Goal: Task Accomplishment & Management: Complete application form

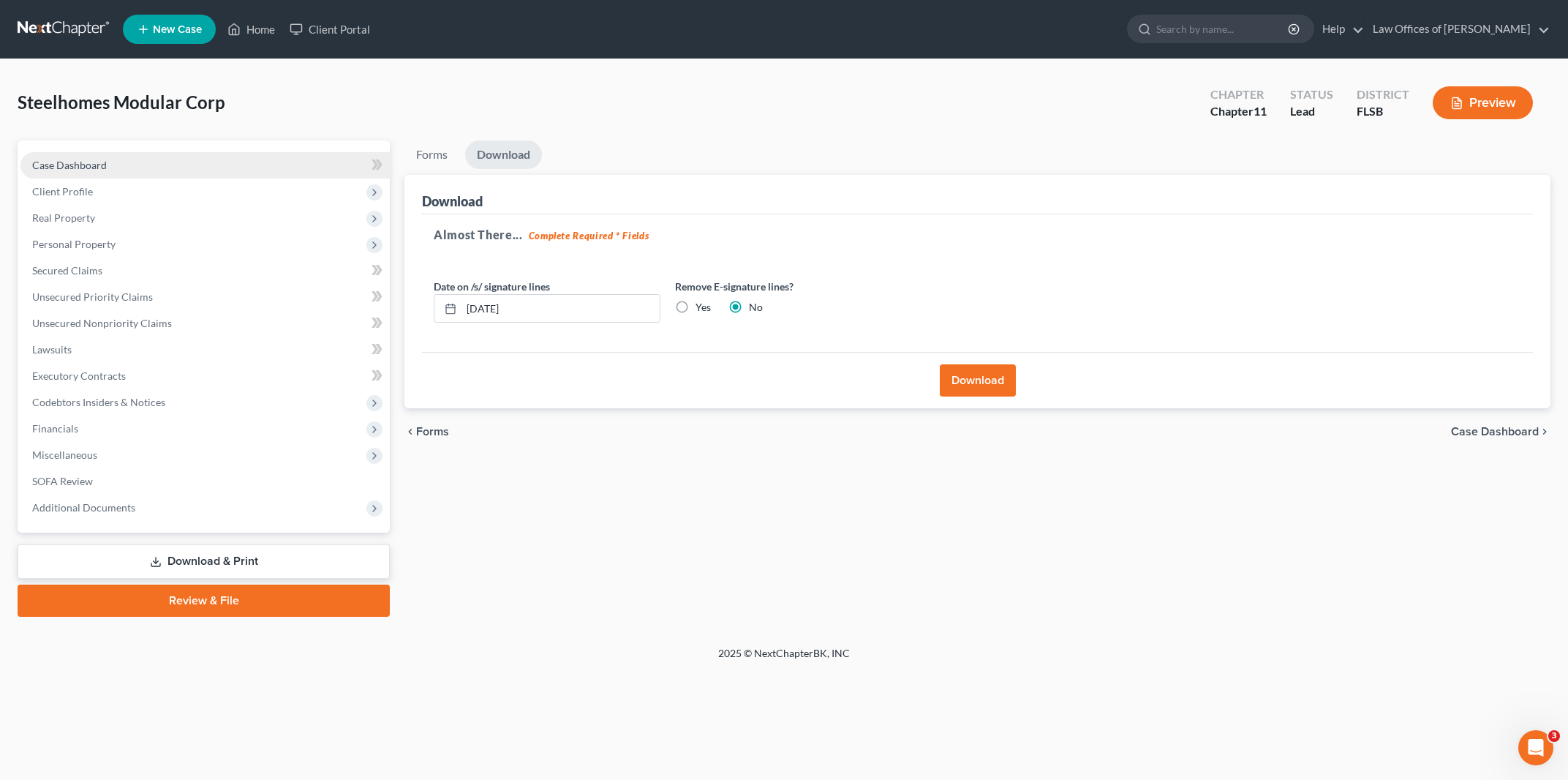
click at [72, 162] on span "Case Dashboard" at bounding box center [69, 164] width 75 height 13
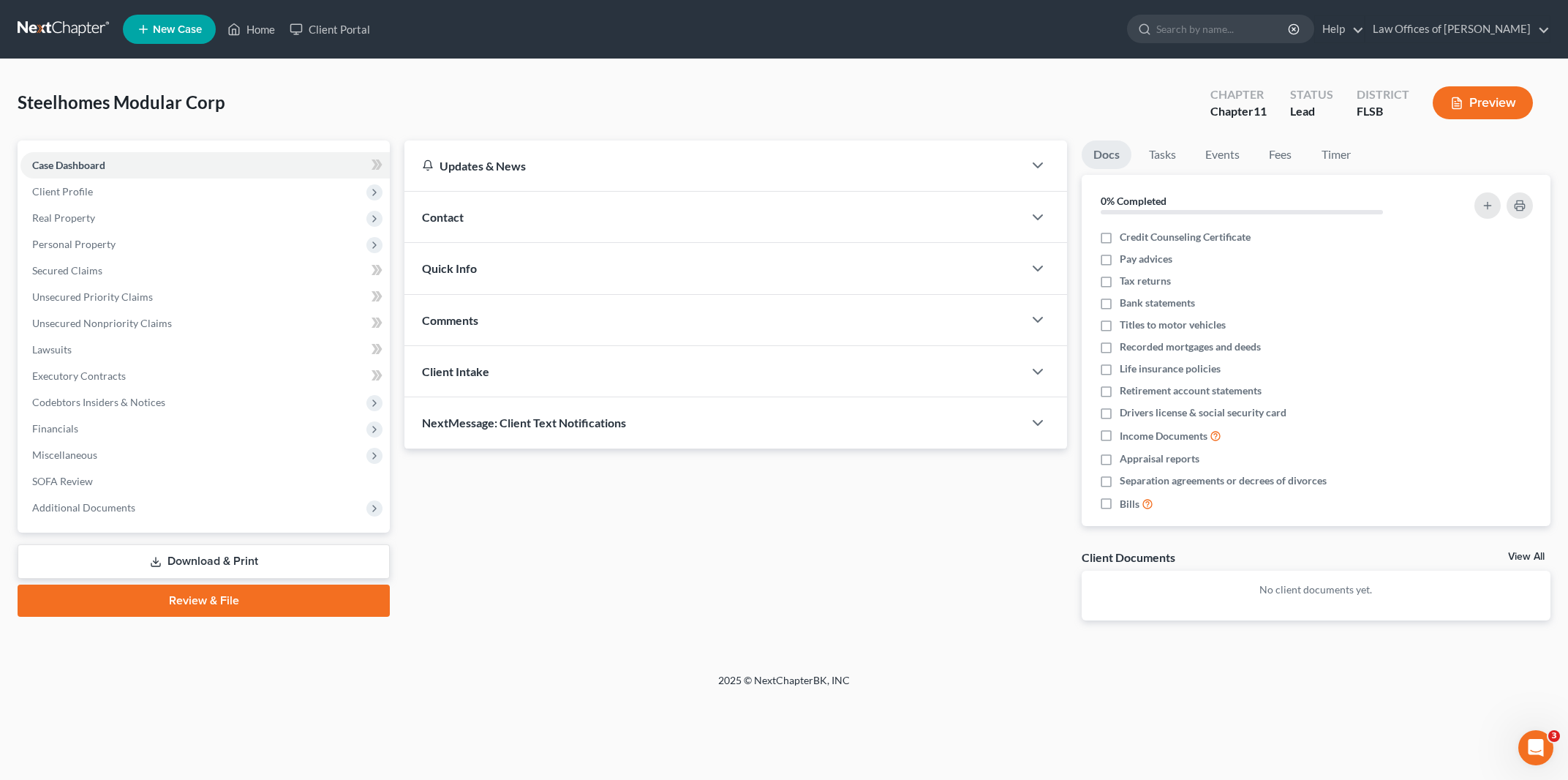
click at [487, 259] on div "Quick Info" at bounding box center [714, 268] width 619 height 51
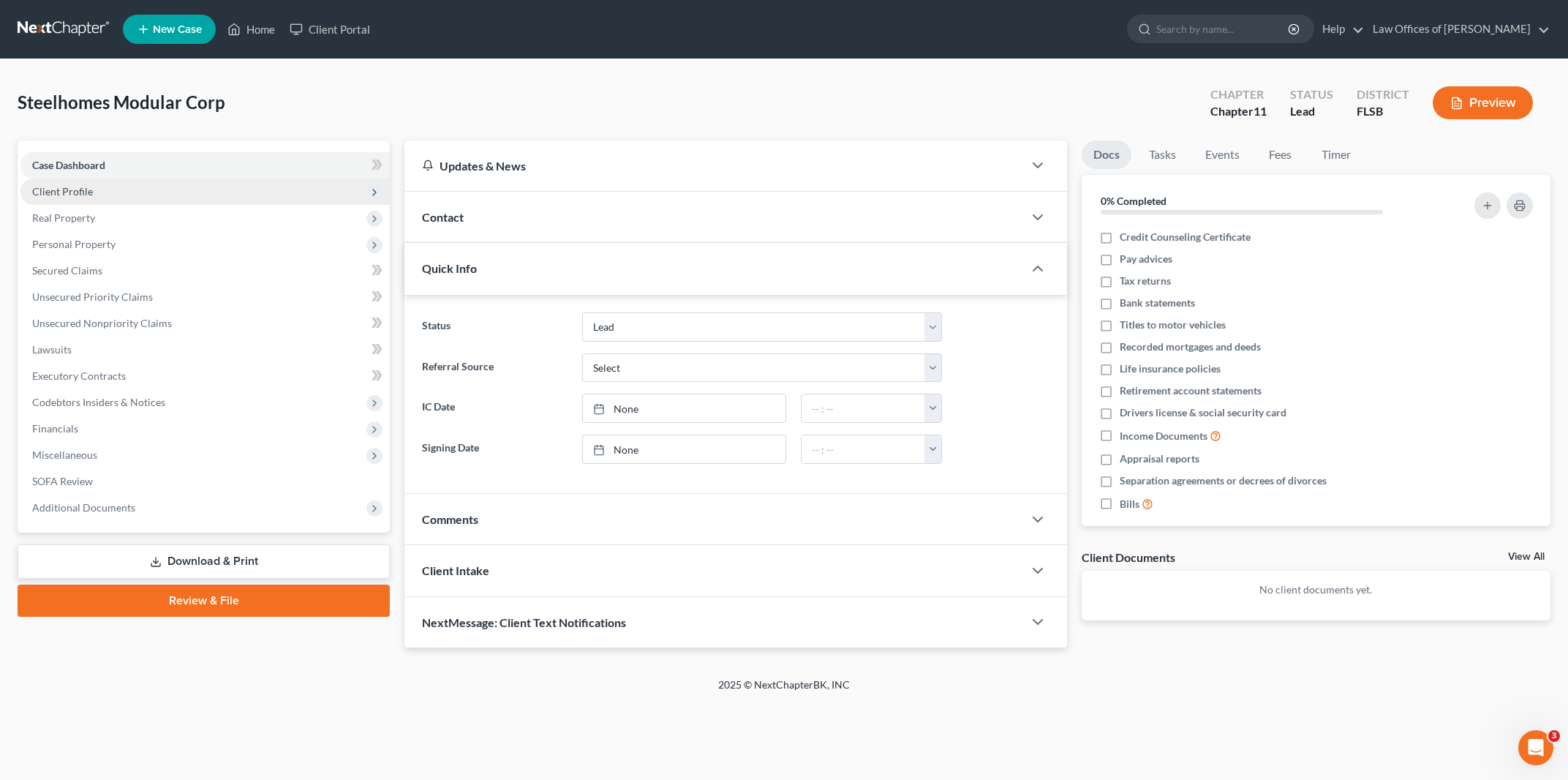
click at [84, 195] on span "Client Profile" at bounding box center [62, 191] width 60 height 13
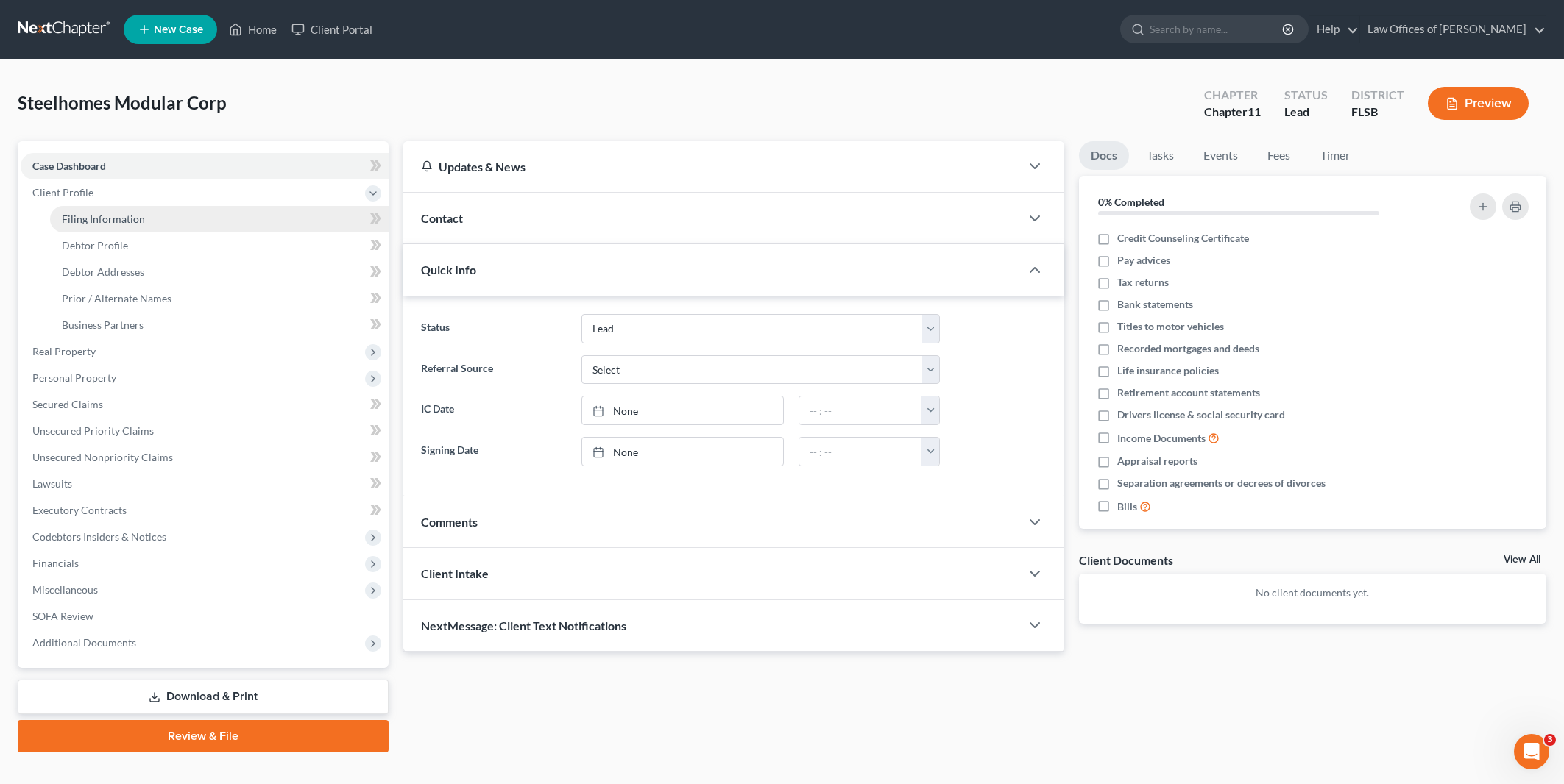
click at [100, 216] on span "Filing Information" at bounding box center [103, 218] width 83 height 13
select select "3"
select select "1"
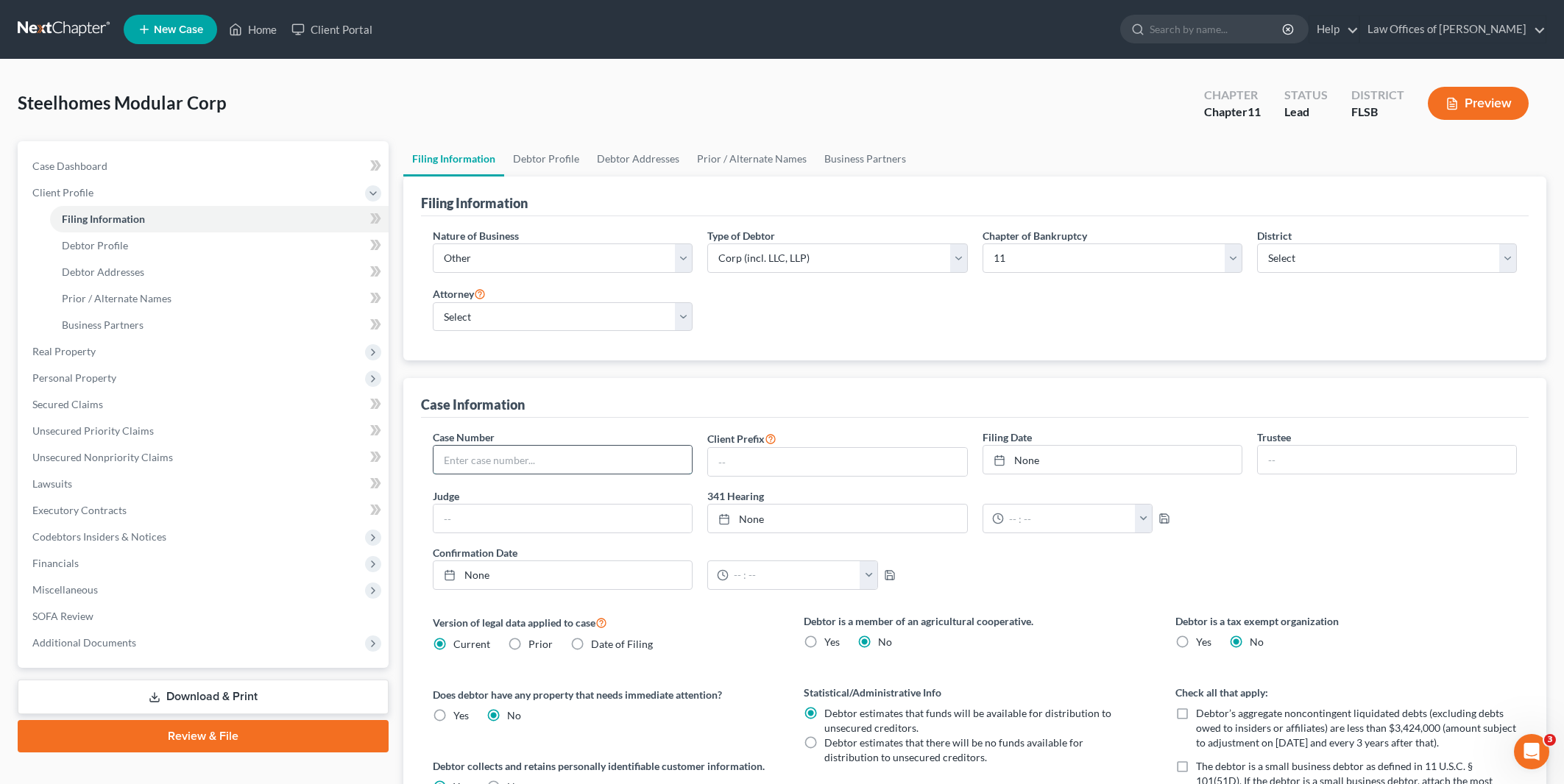
click at [598, 457] on input "text" at bounding box center [562, 459] width 258 height 28
type input "25-21834-LMI"
click at [1170, 453] on link "None" at bounding box center [1112, 459] width 258 height 28
type input "[DATE]"
click at [675, 523] on input "text" at bounding box center [562, 518] width 258 height 28
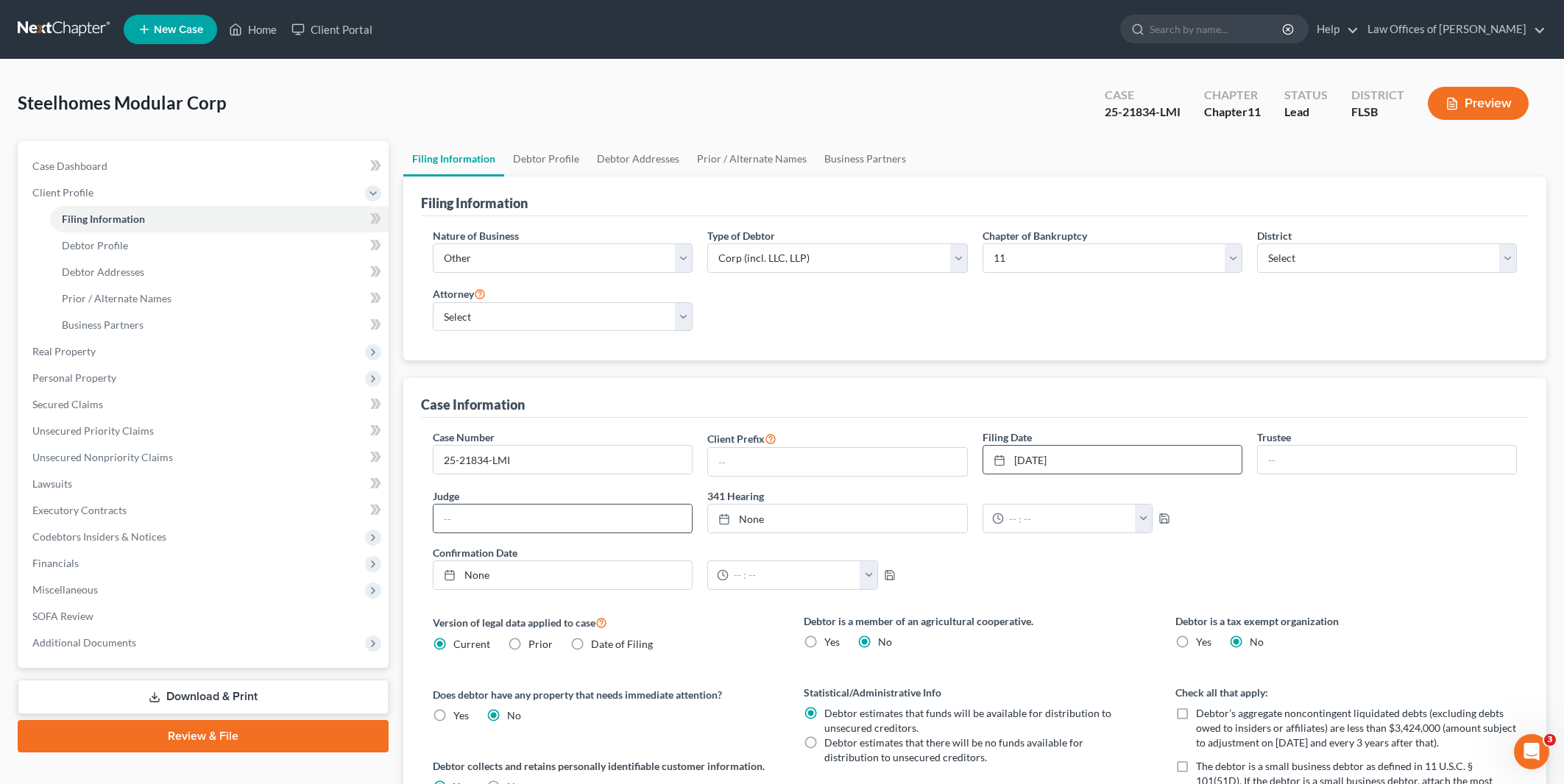
click at [686, 519] on input "text" at bounding box center [562, 518] width 258 height 28
click at [639, 519] on input "text" at bounding box center [562, 518] width 258 height 28
type input "LMI"
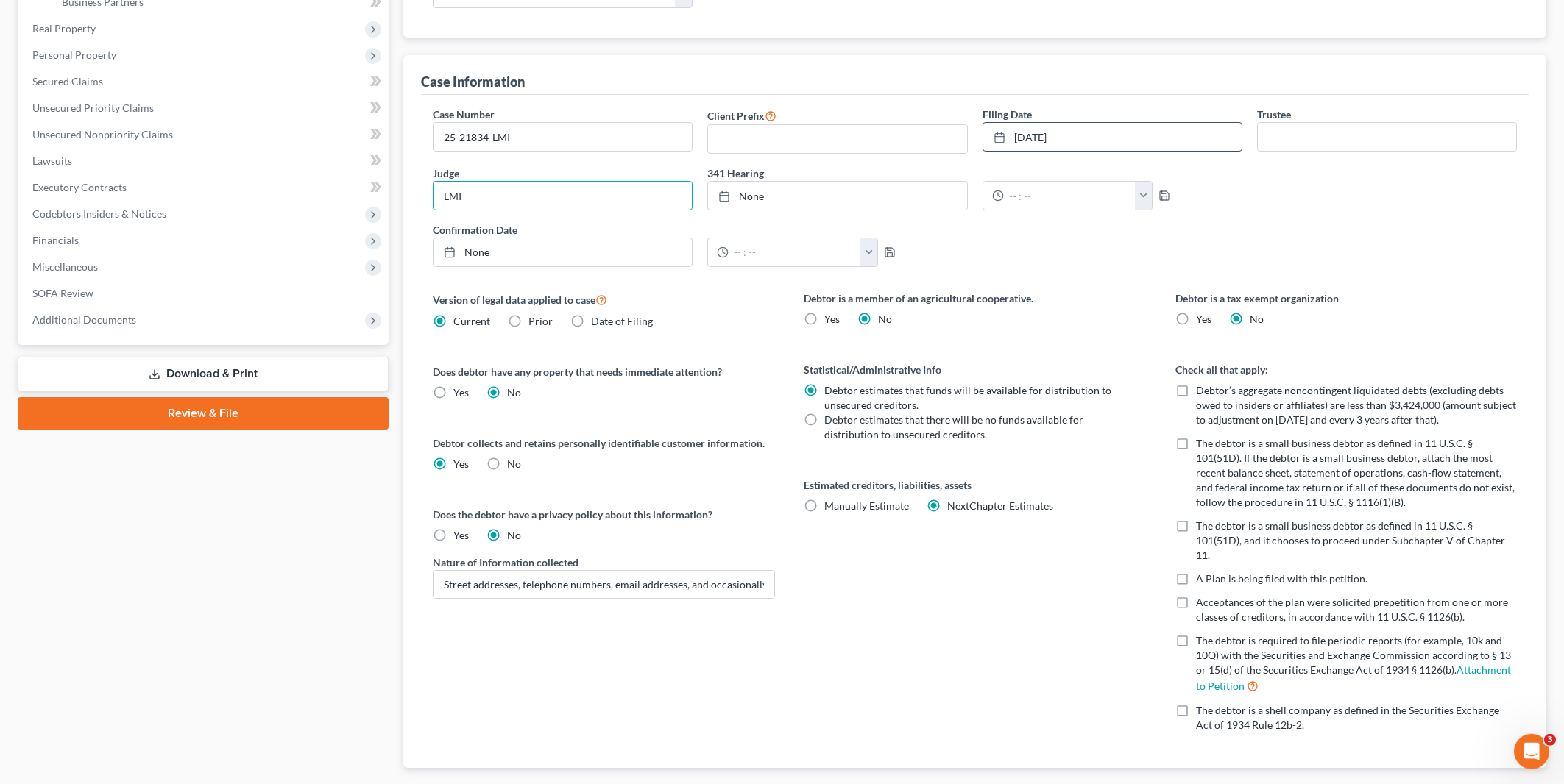
scroll to position [394, 0]
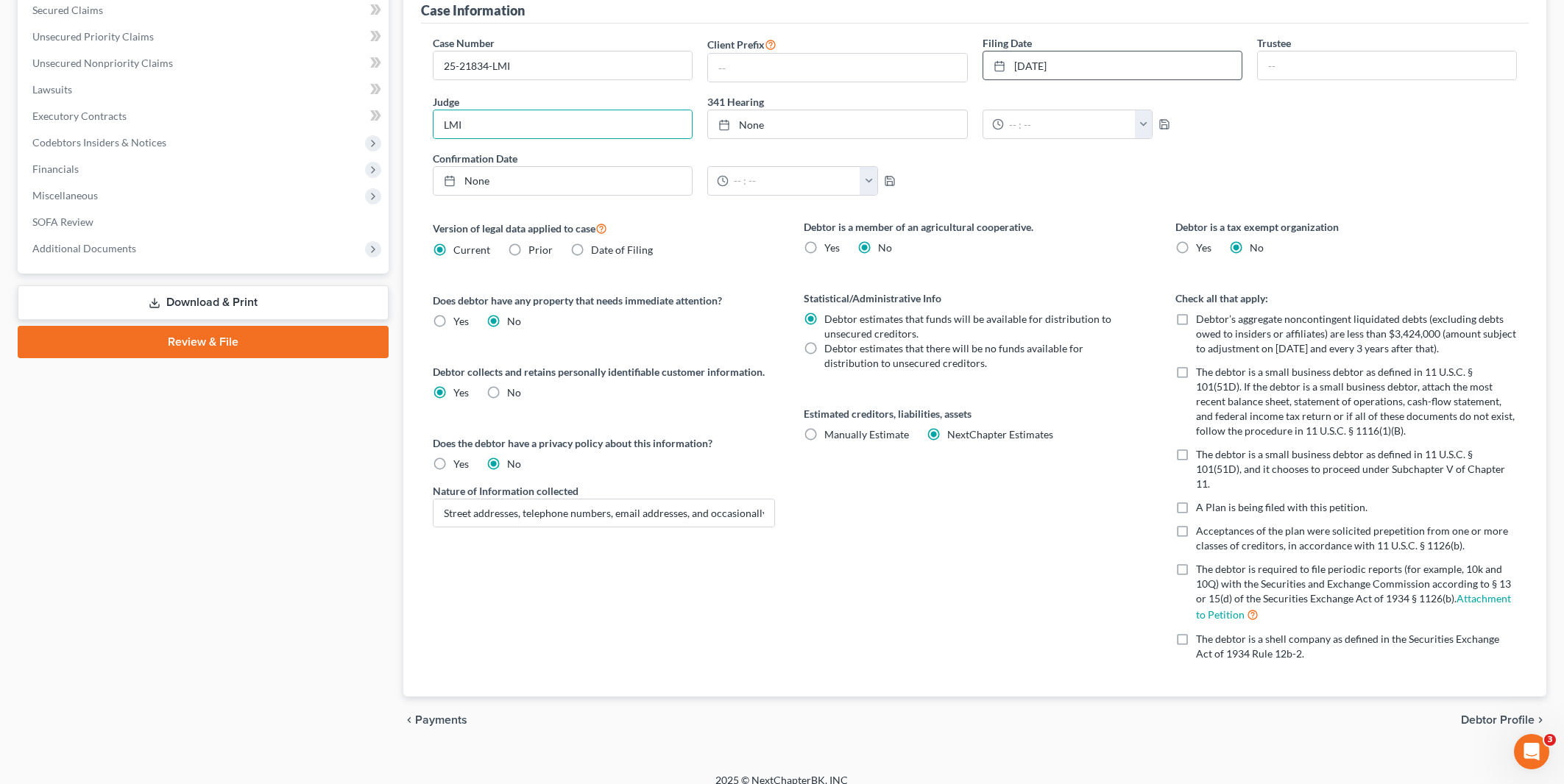
click at [1487, 715] on span "Debtor Profile" at bounding box center [1497, 720] width 73 height 12
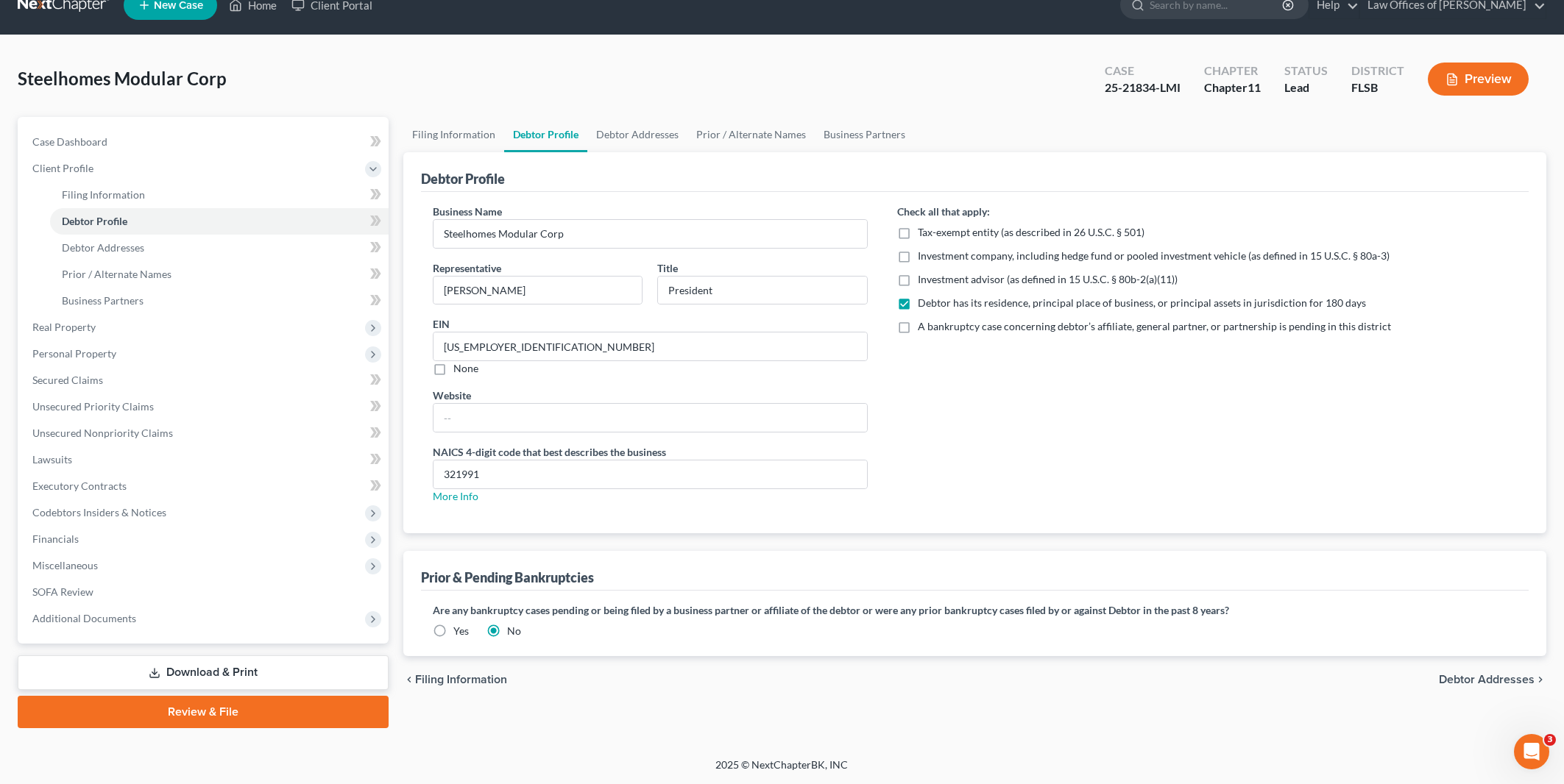
scroll to position [22, 0]
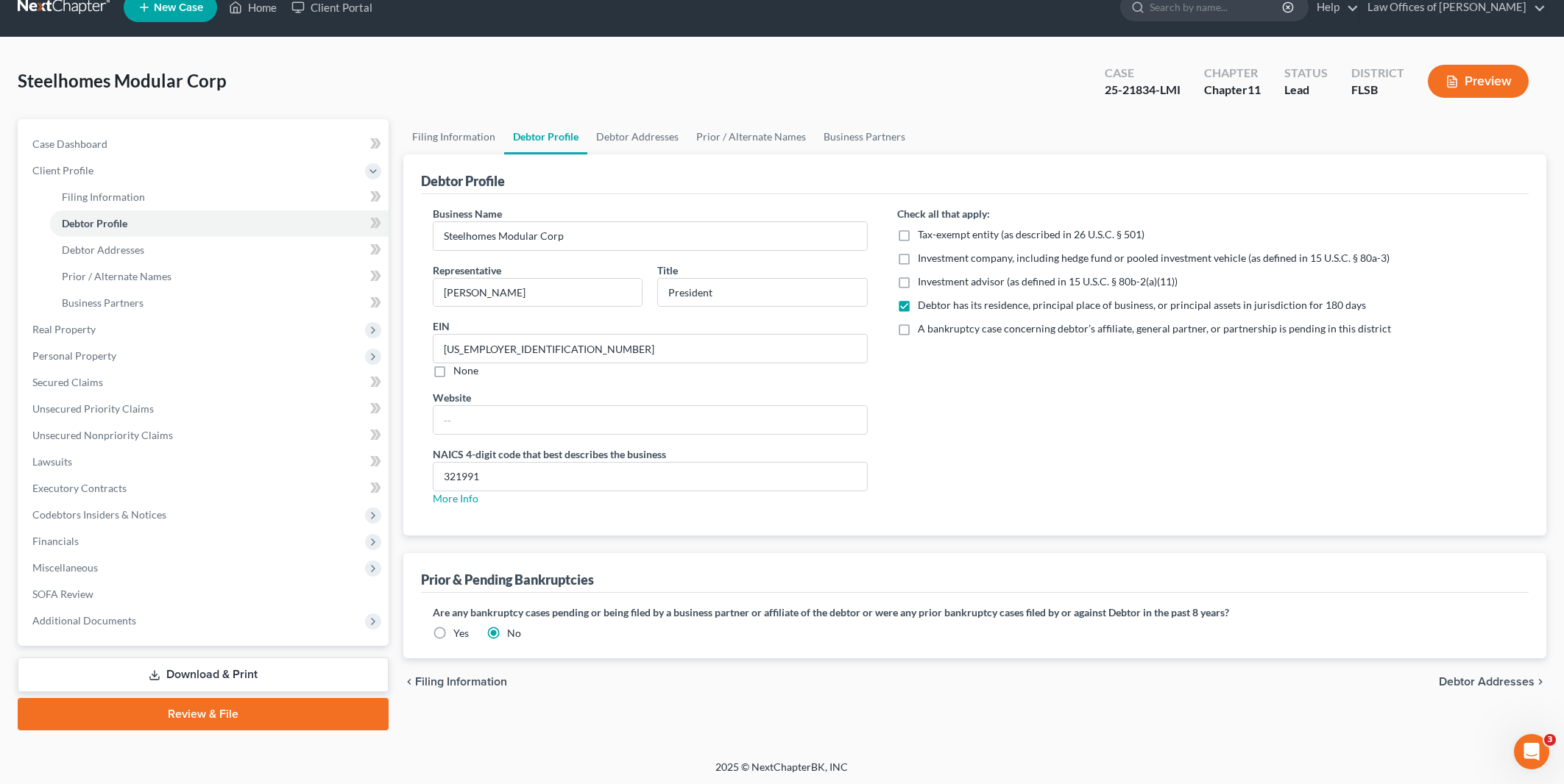
radio input "true"
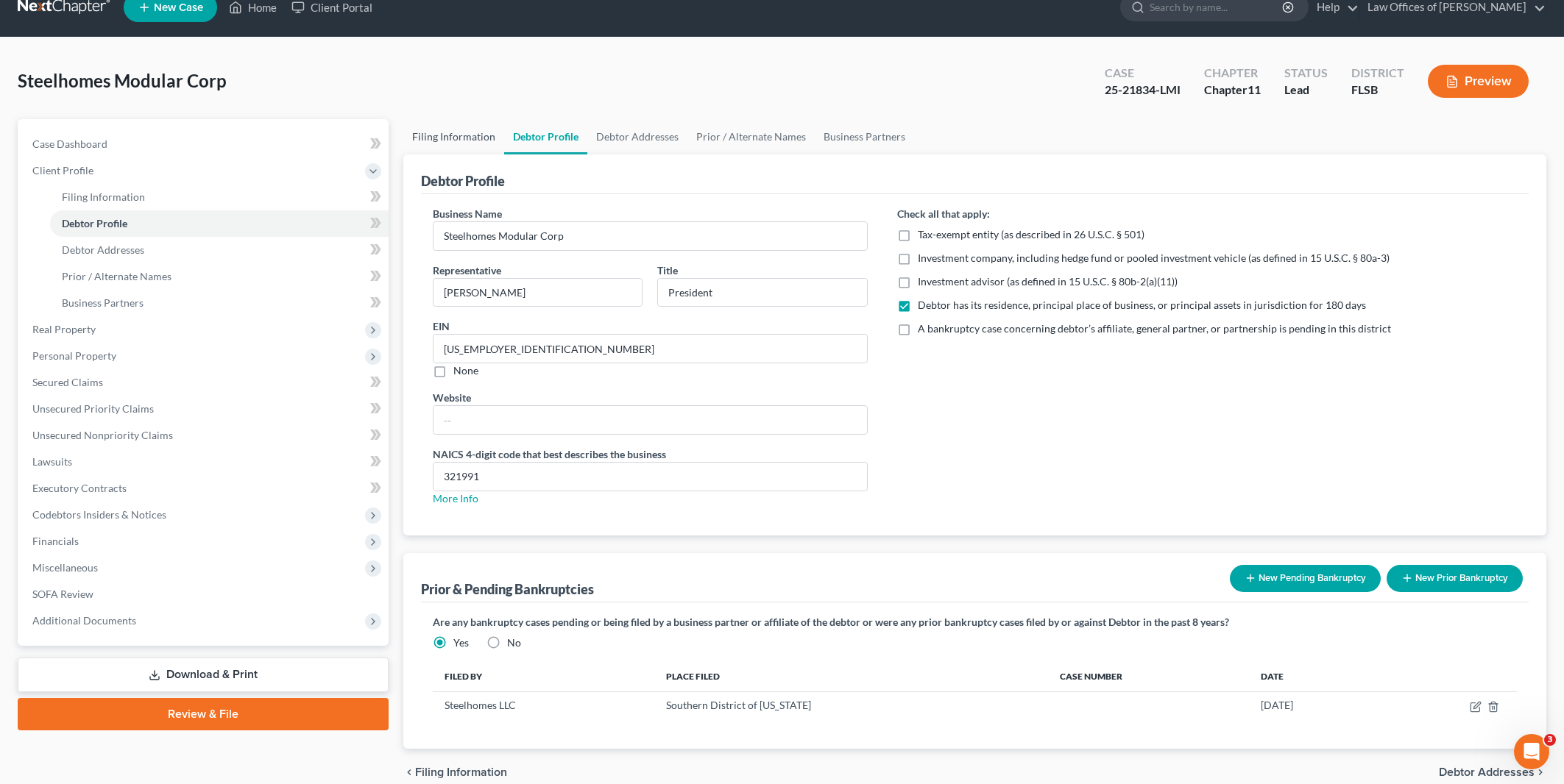
click at [461, 135] on link "Filing Information" at bounding box center [453, 137] width 101 height 35
select select "3"
select select "1"
select select "17"
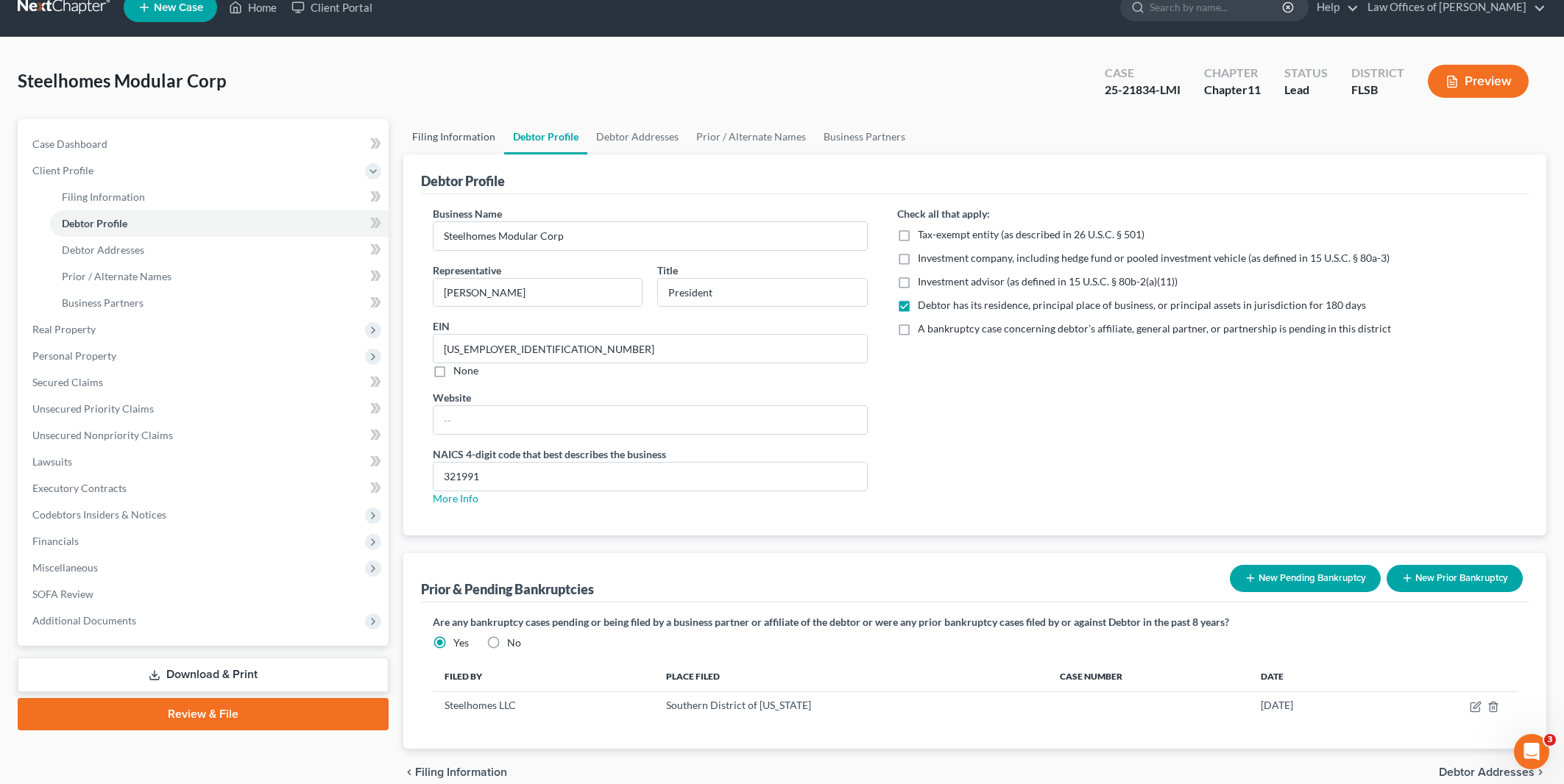
select select "0"
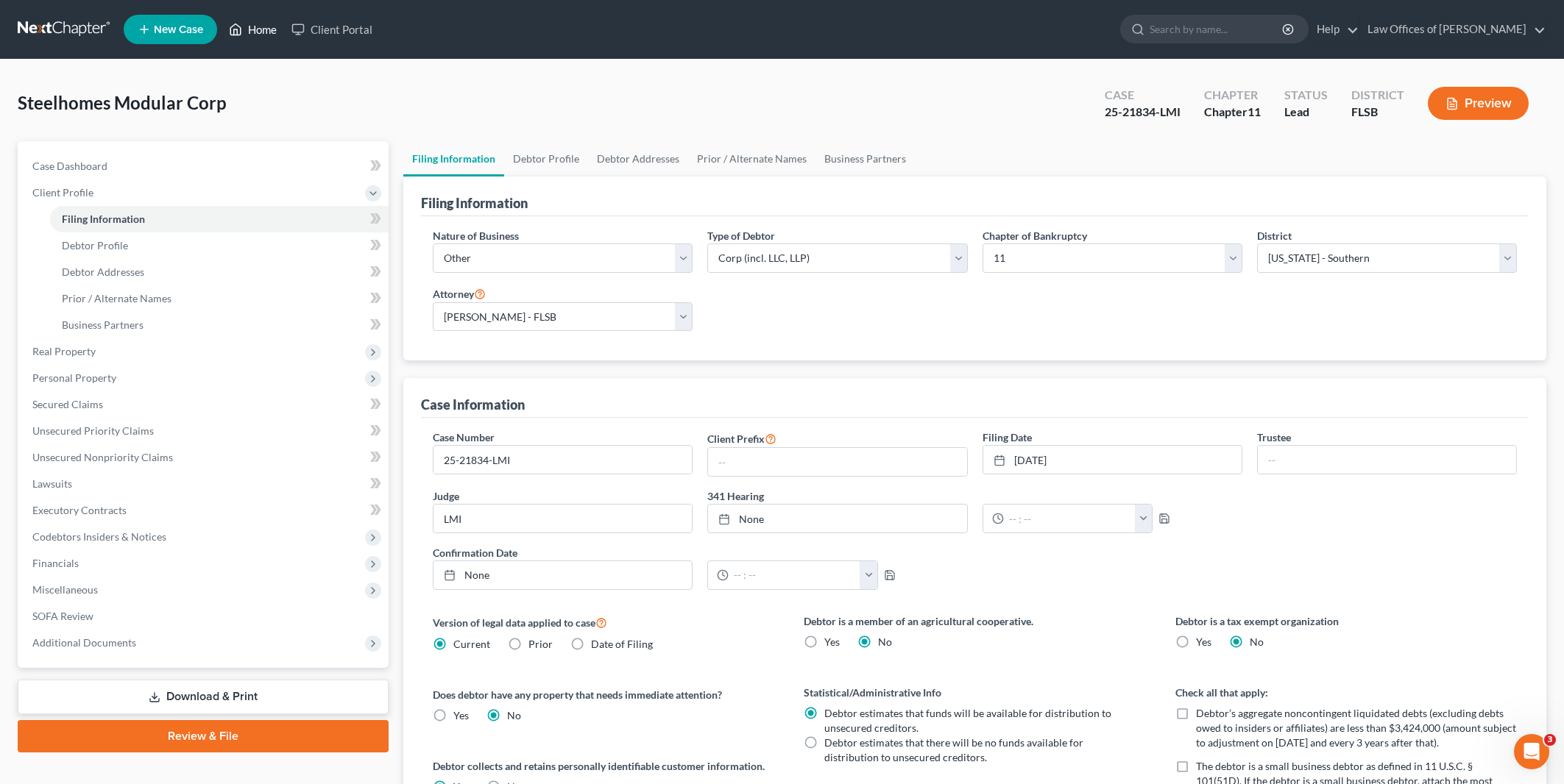
click at [265, 30] on link "Home" at bounding box center [252, 29] width 63 height 26
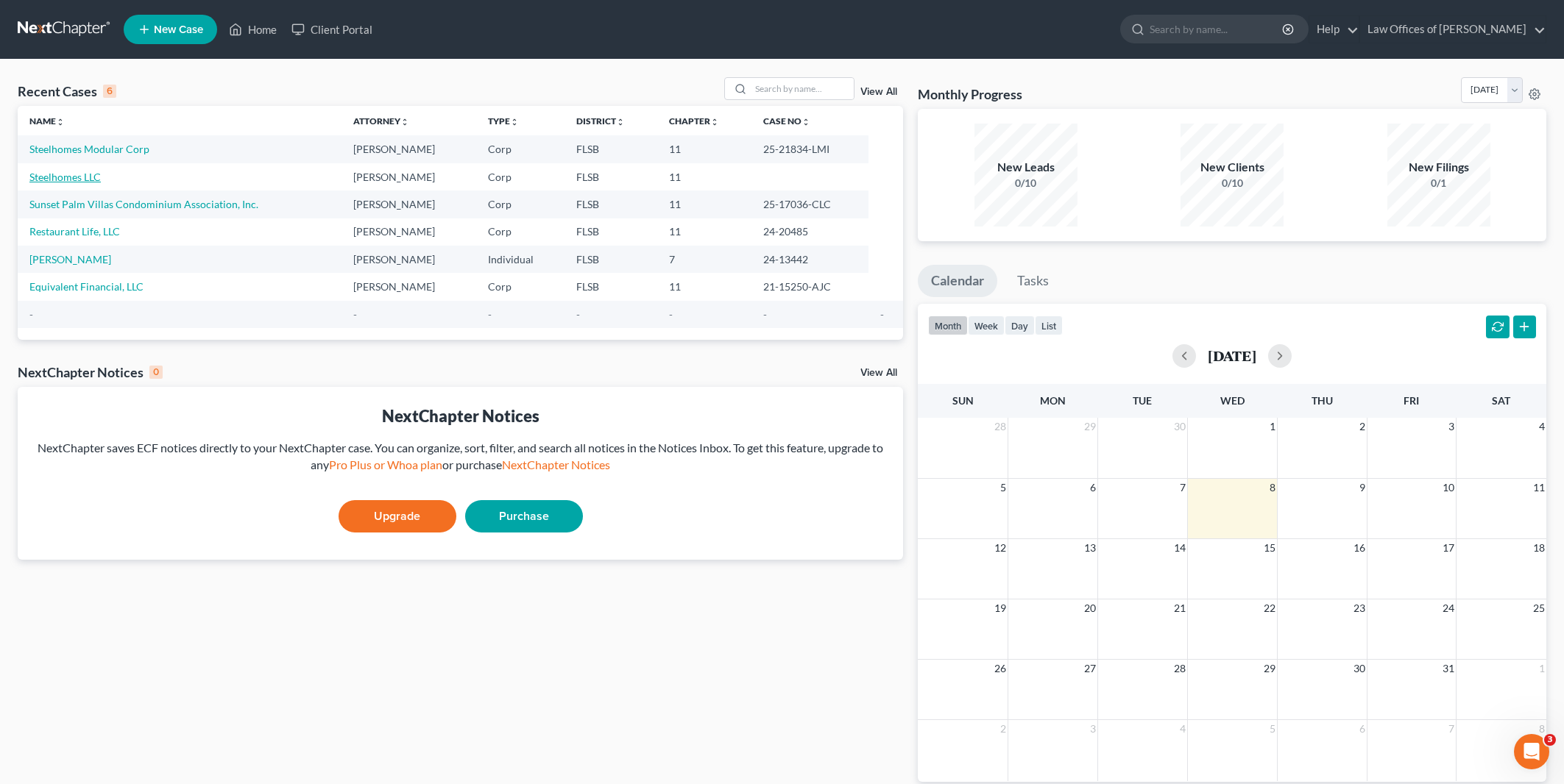
click at [79, 174] on link "Steelhomes LLC" at bounding box center [65, 177] width 71 height 13
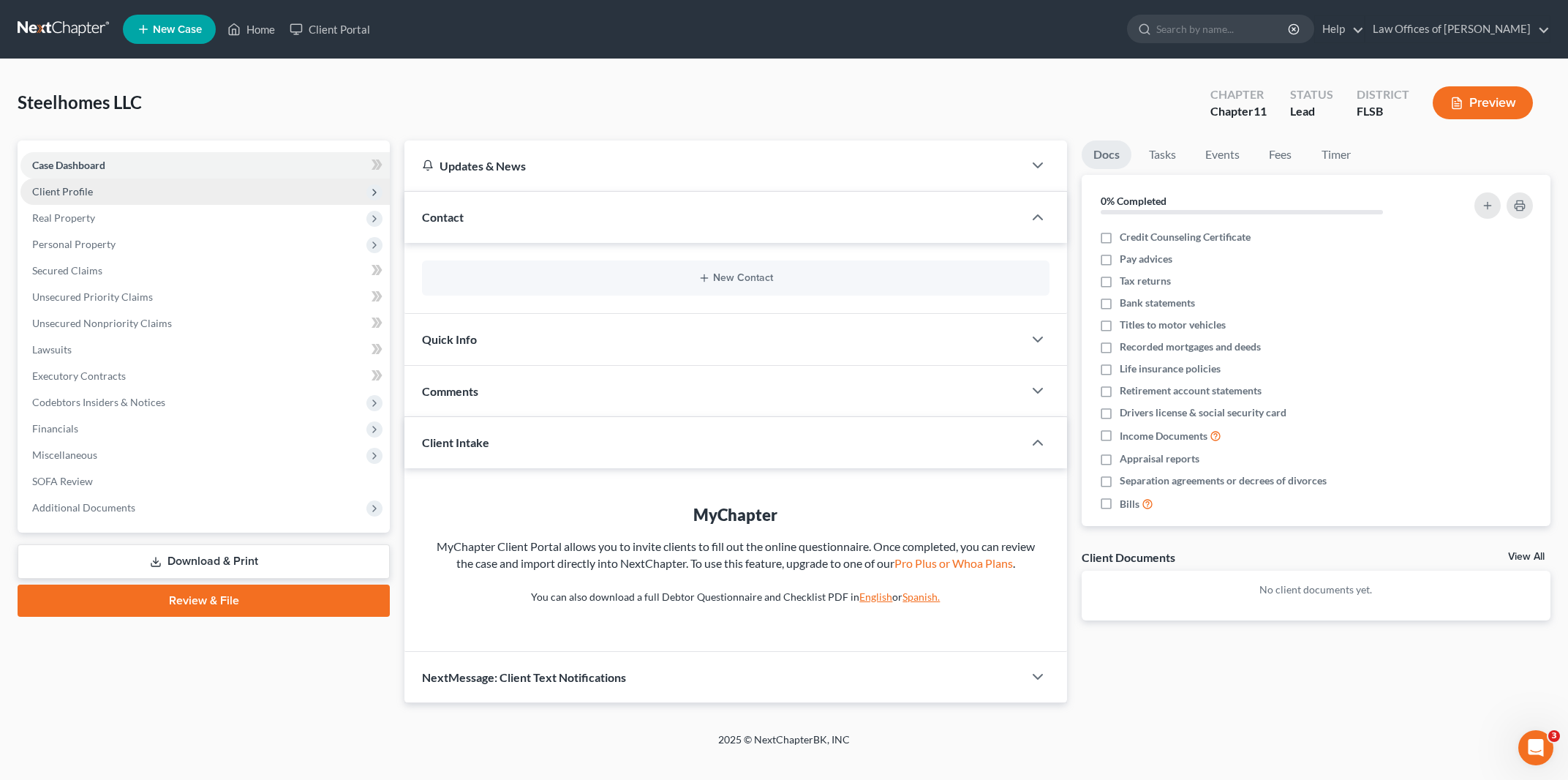
click at [66, 195] on span "Client Profile" at bounding box center [62, 191] width 60 height 13
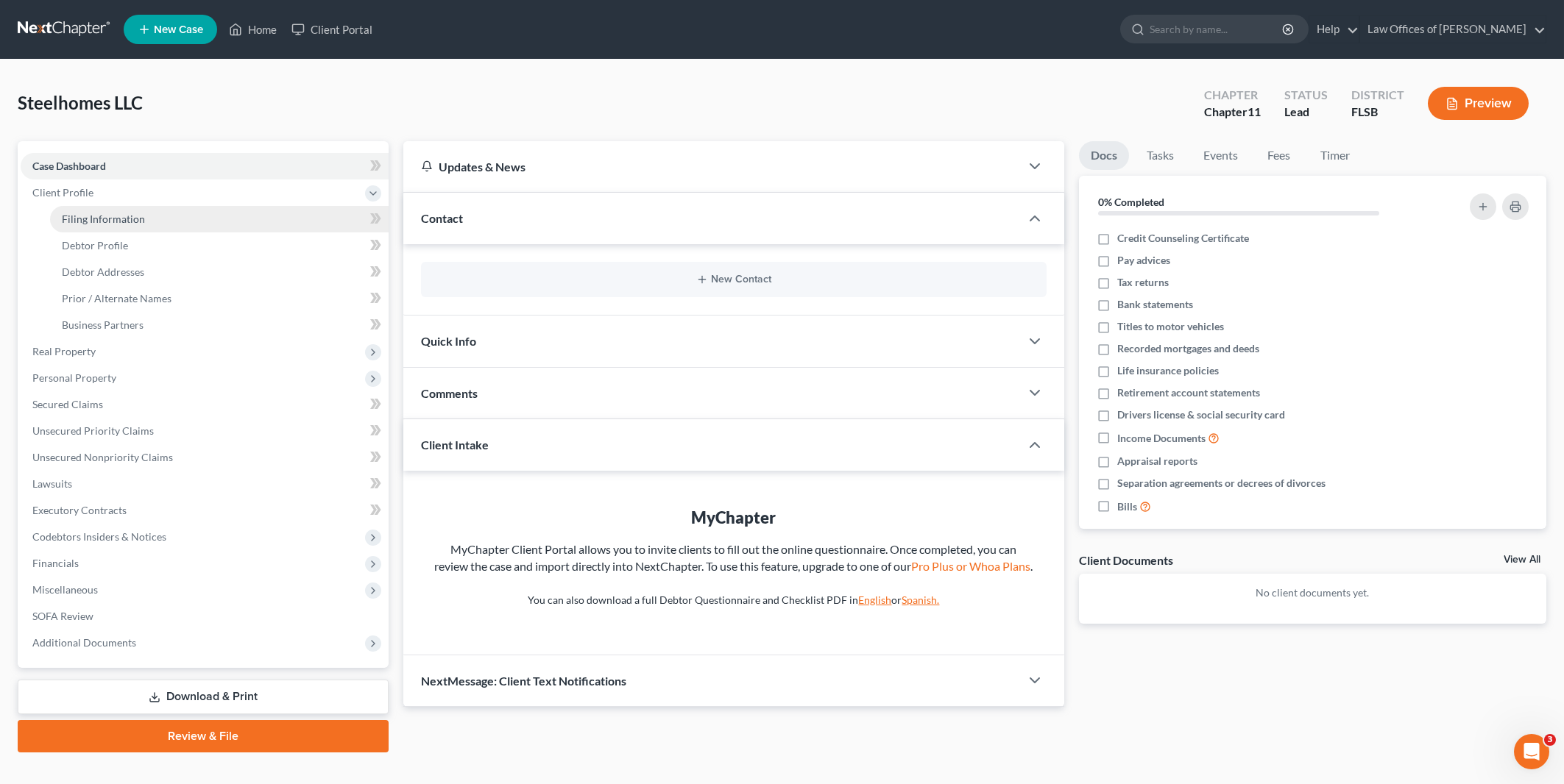
click at [135, 217] on span "Filing Information" at bounding box center [103, 218] width 83 height 13
select select "3"
select select "1"
select select "17"
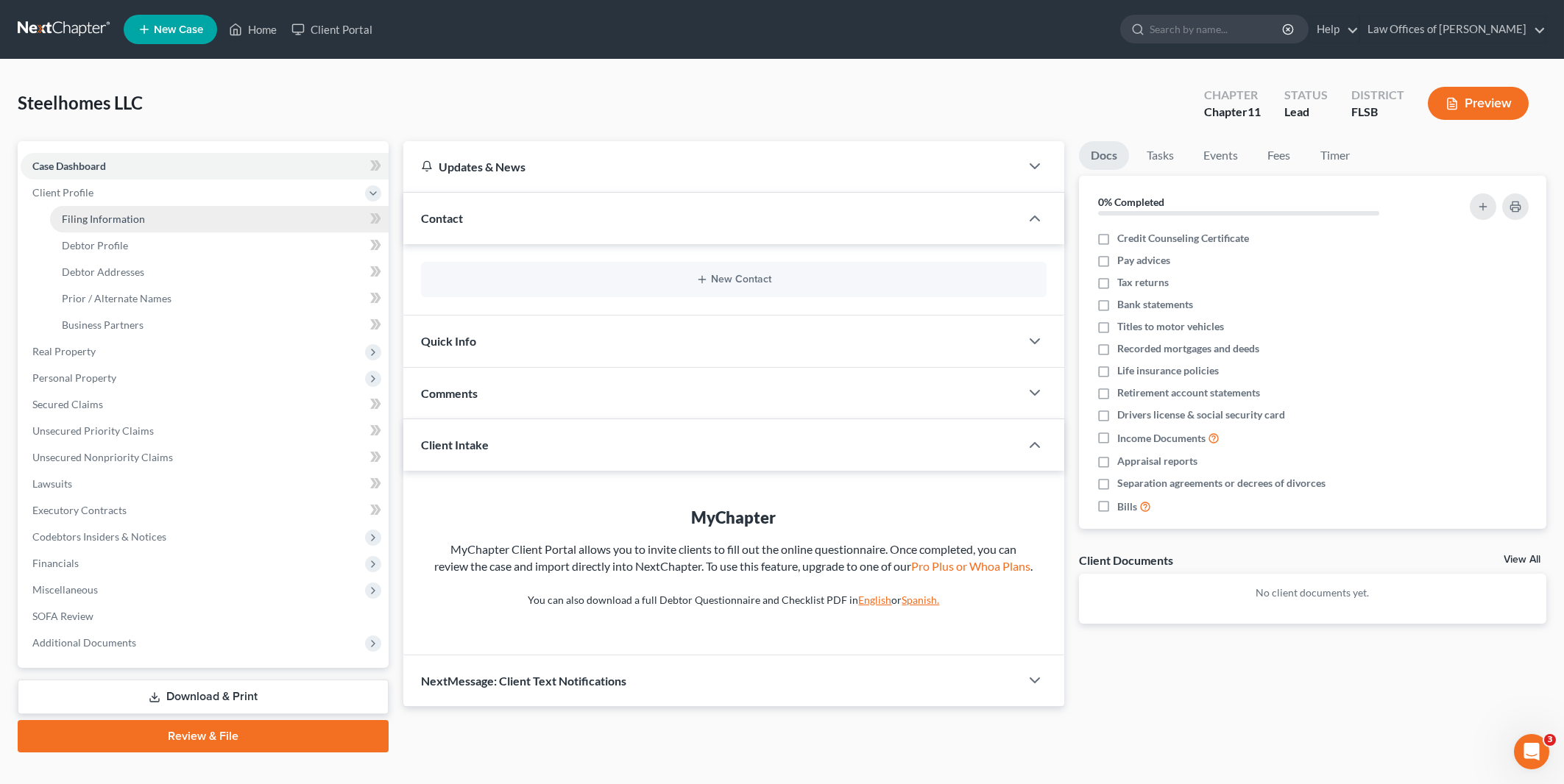
select select "0"
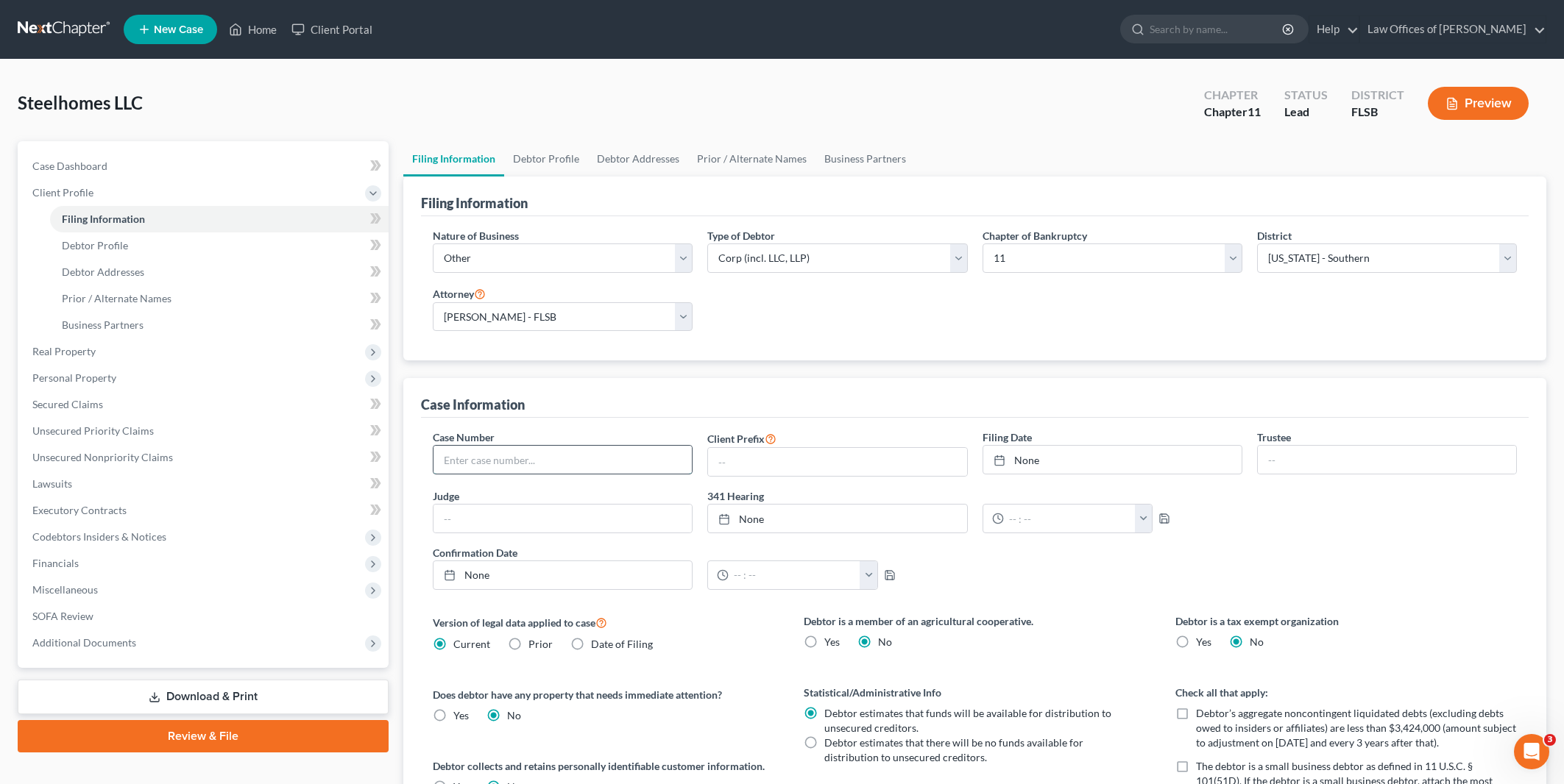
click at [471, 458] on input "text" at bounding box center [562, 459] width 258 height 28
type input "25-21835-LMI"
click at [474, 522] on input "text" at bounding box center [562, 518] width 258 height 28
type input "LMI"
click at [1218, 462] on link "None" at bounding box center [1112, 459] width 258 height 28
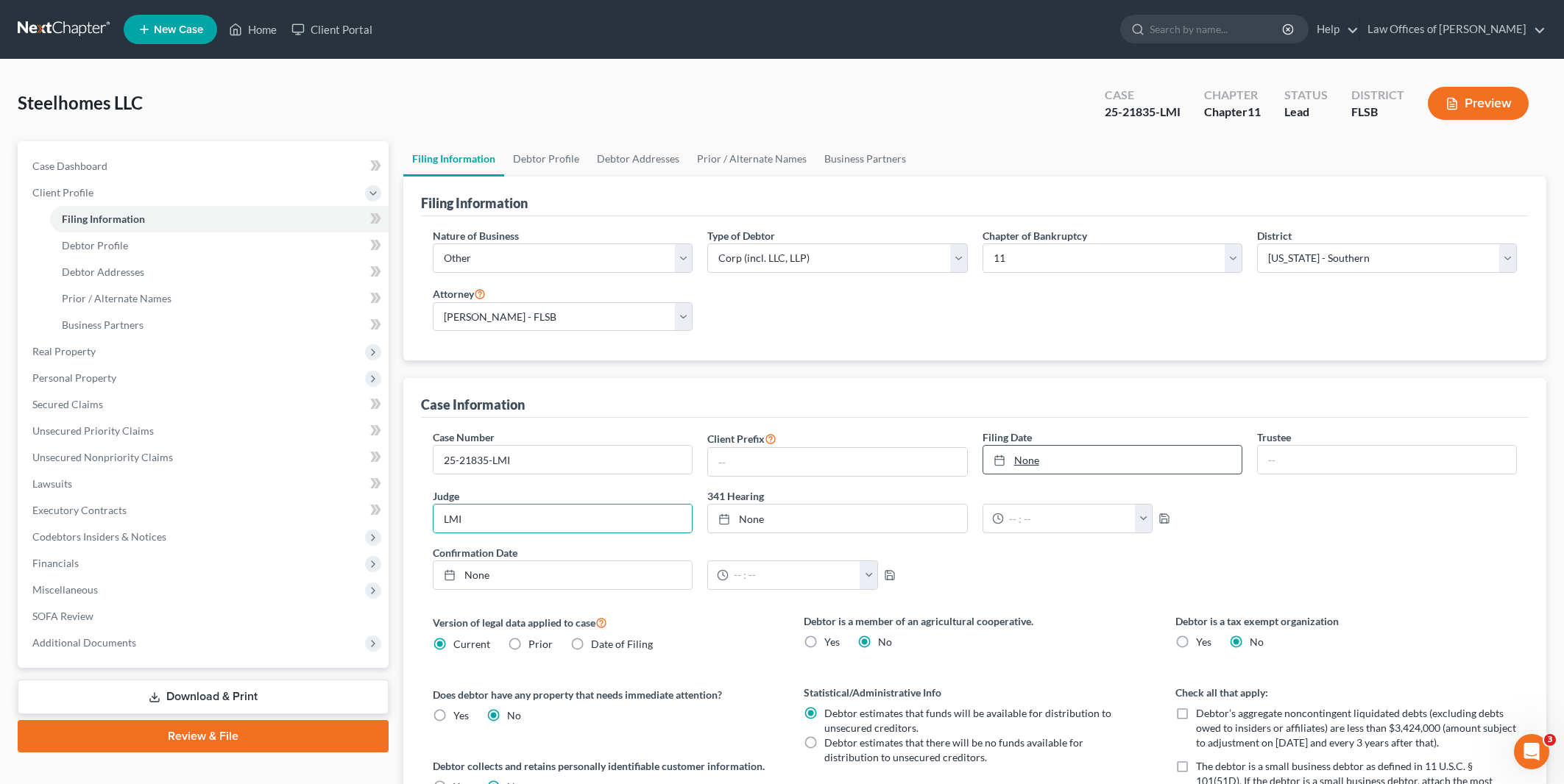
type input "[DATE]"
